Goal: Transaction & Acquisition: Purchase product/service

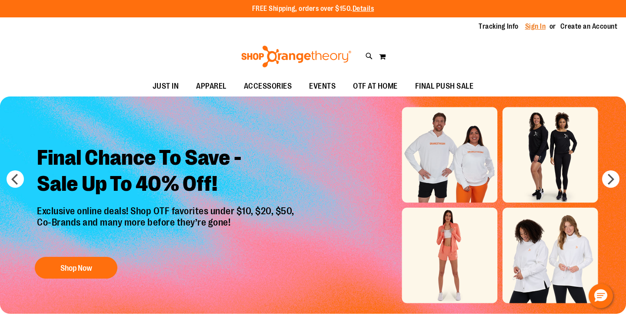
click at [537, 24] on link "Sign In" at bounding box center [535, 27] width 21 height 10
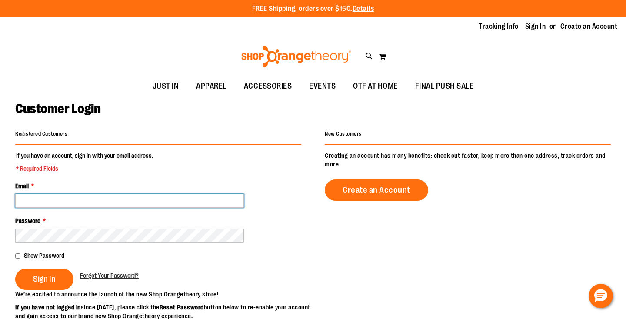
type input "**********"
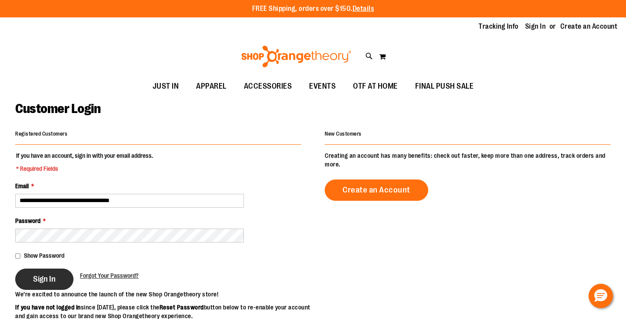
click at [55, 279] on span "Sign In" at bounding box center [44, 279] width 23 height 10
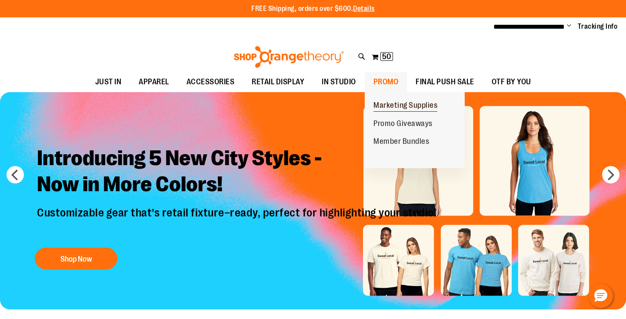
click at [395, 109] on span "Marketing Supplies" at bounding box center [405, 106] width 64 height 11
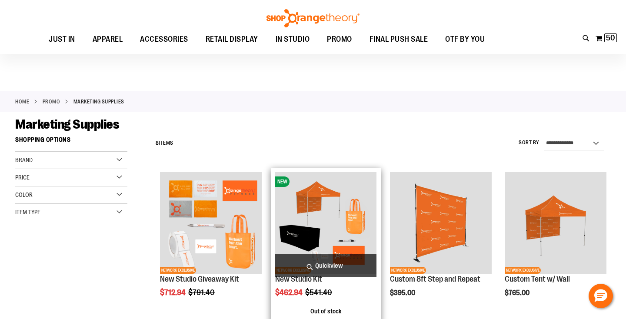
scroll to position [55, 0]
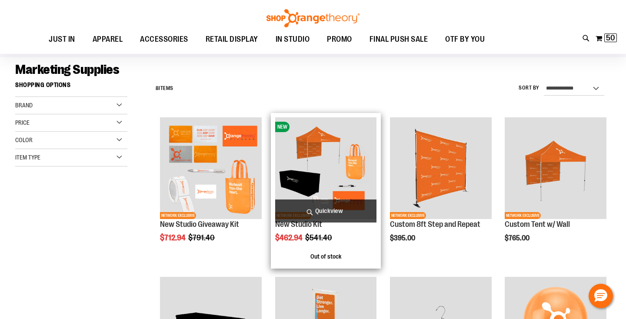
click at [330, 210] on span "Quickview" at bounding box center [326, 210] width 102 height 23
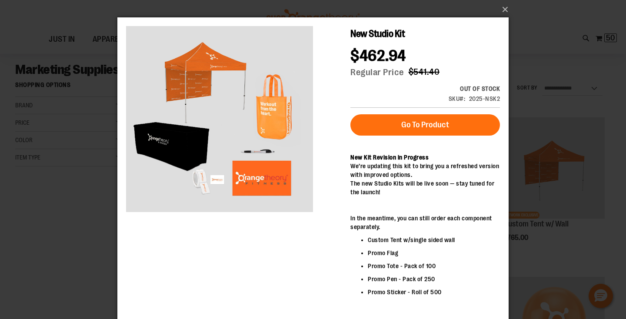
scroll to position [0, 0]
click at [503, 9] on button "×" at bounding box center [315, 9] width 391 height 19
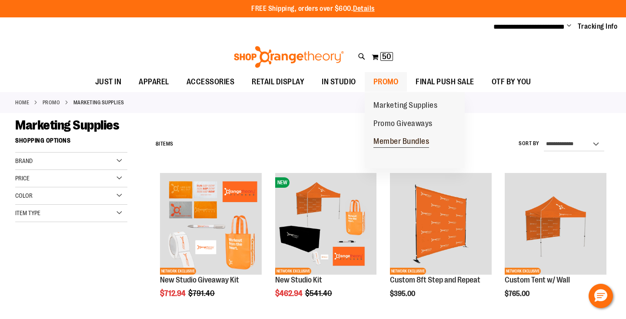
click at [402, 145] on span "Member Bundles" at bounding box center [401, 142] width 56 height 11
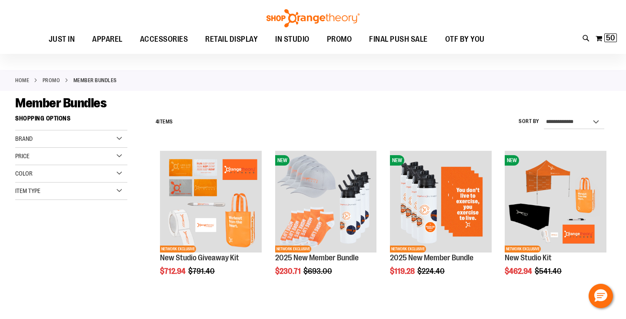
scroll to position [20, 0]
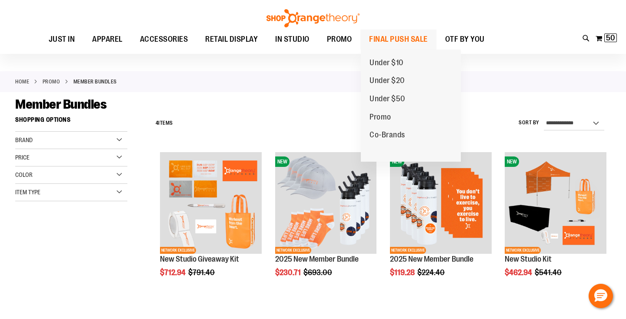
click at [395, 37] on span "FINAL PUSH SALE" at bounding box center [398, 40] width 59 height 20
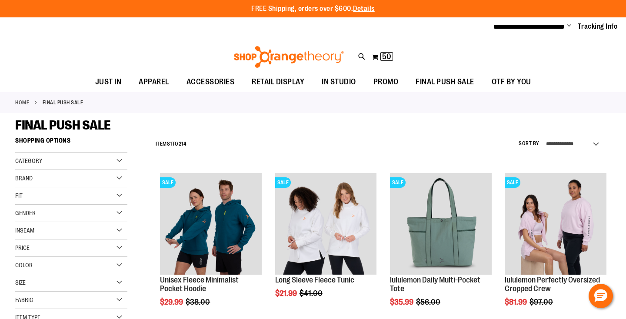
select select "*********"
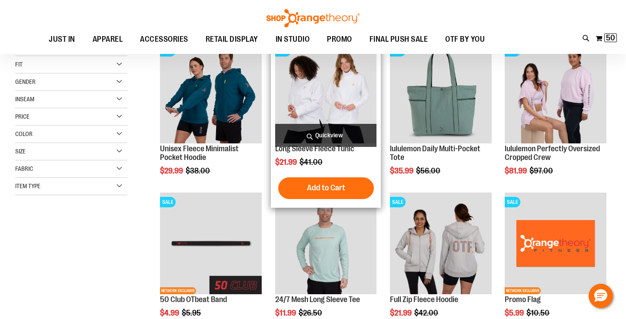
scroll to position [132, 0]
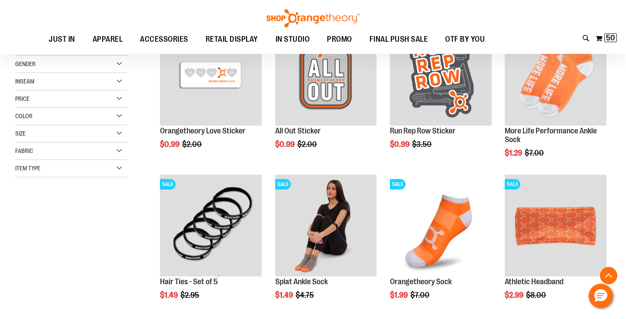
scroll to position [149, 0]
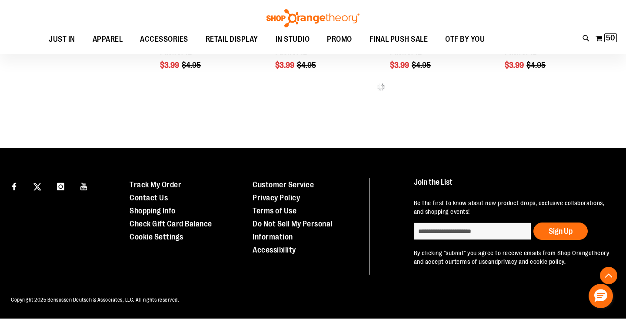
scroll to position [537, 0]
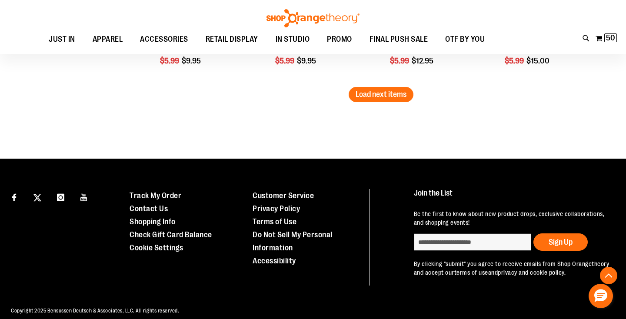
scroll to position [1438, 0]
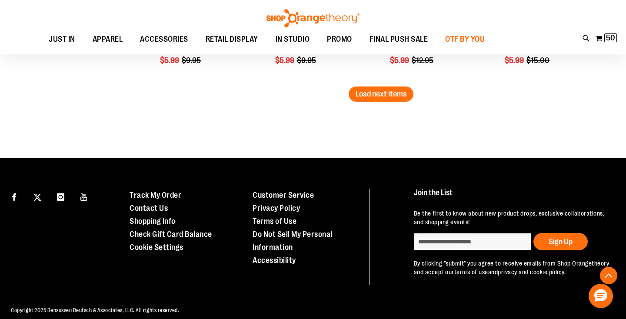
click at [472, 36] on span "OTF BY YOU" at bounding box center [465, 40] width 40 height 20
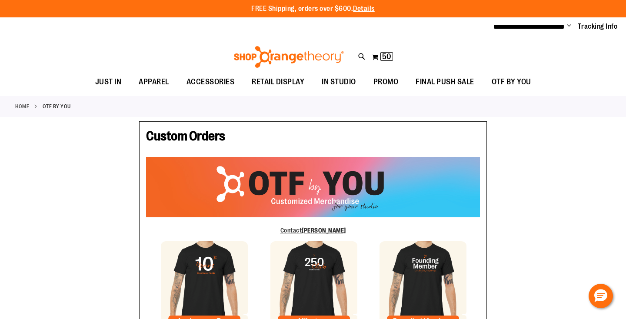
type input "***"
type input "**********"
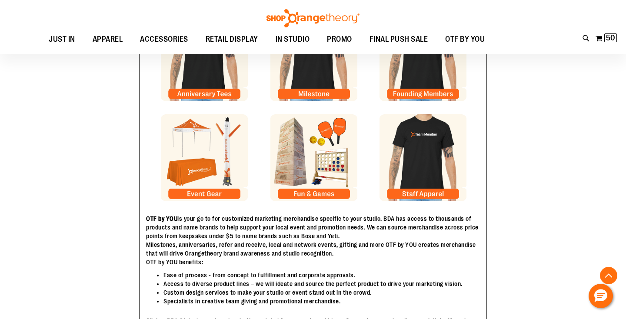
scroll to position [223, 0]
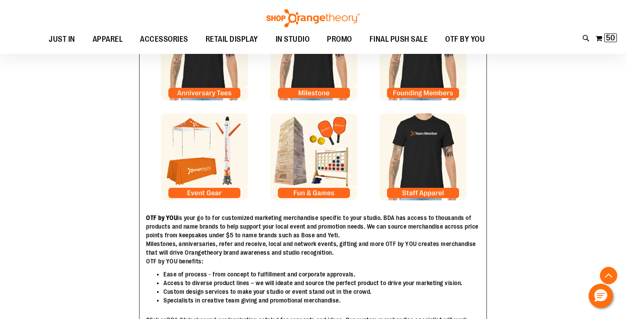
click at [199, 150] on img at bounding box center [204, 156] width 87 height 87
